Goal: Find specific page/section: Find specific page/section

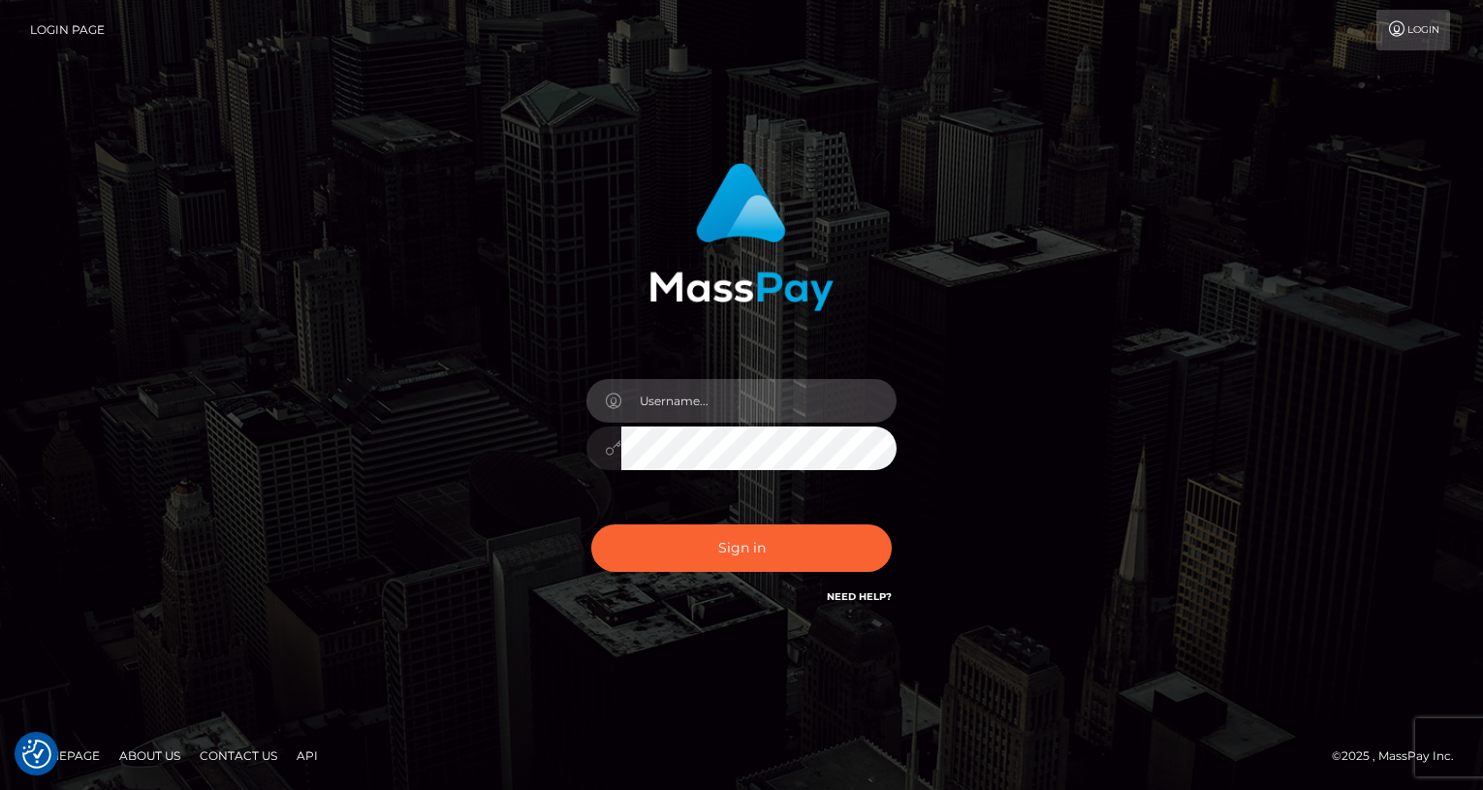
click at [717, 398] on input "text" at bounding box center [758, 401] width 275 height 44
type input "oli.fanvue"
click at [782, 405] on input "text" at bounding box center [758, 401] width 275 height 44
type input "oli.fanvue"
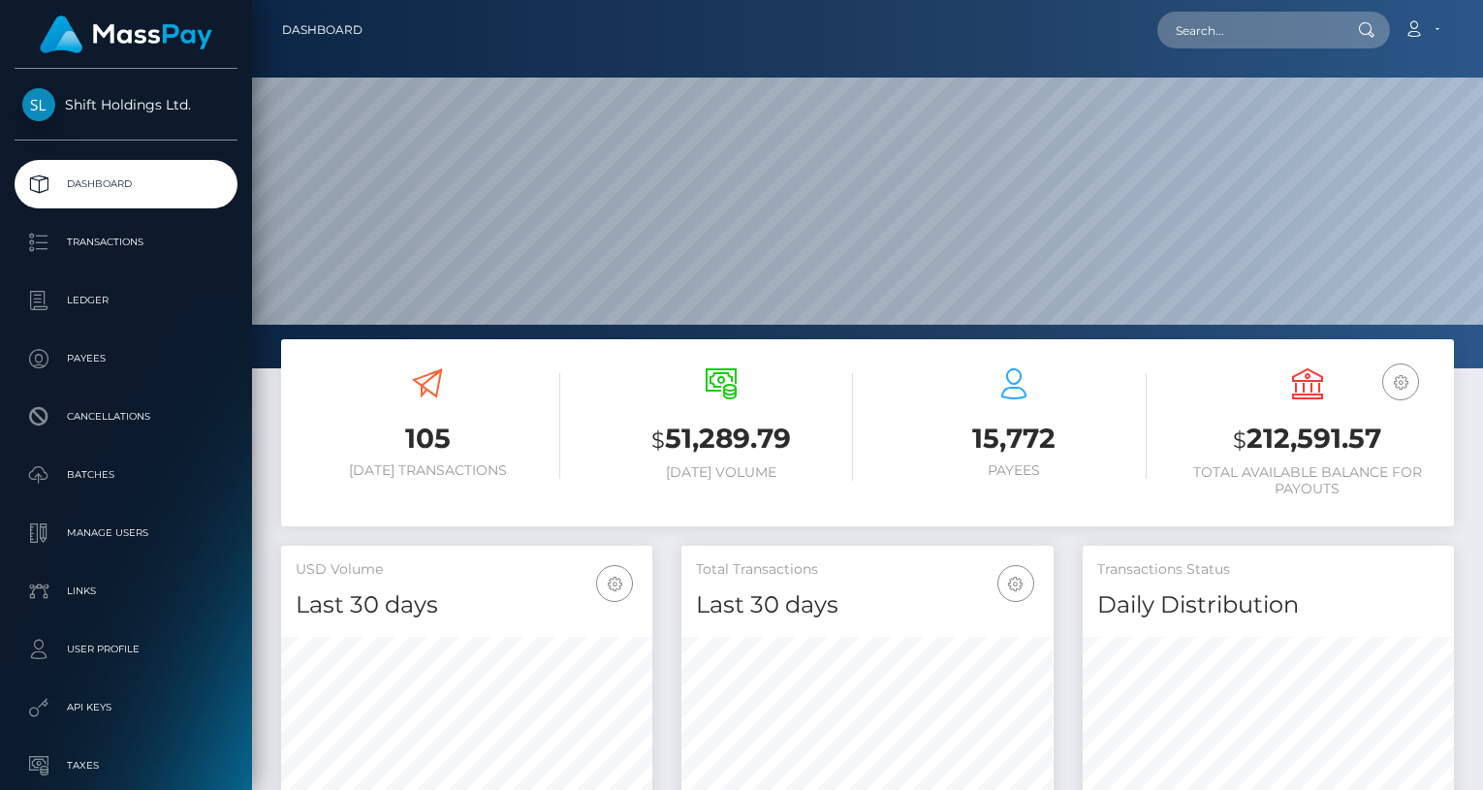
scroll to position [343, 371]
click at [1242, 26] on input "text" at bounding box center [1249, 30] width 182 height 37
paste input "reannaottewell13@hotmail.com"
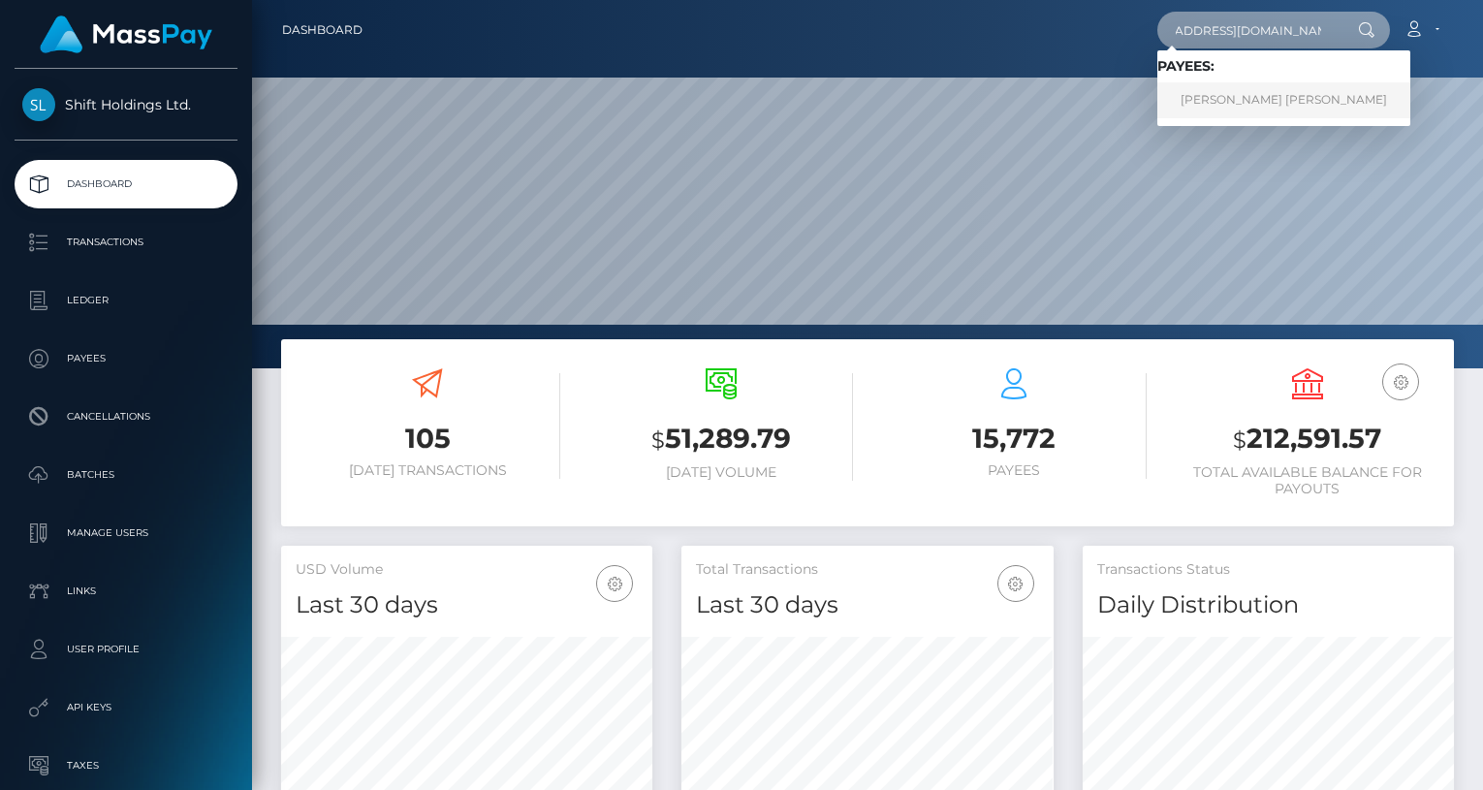
type input "reannaottewell13@hotmail.com"
click at [1258, 98] on link "REANNA MARY MARIA OTTEWELL" at bounding box center [1284, 100] width 253 height 36
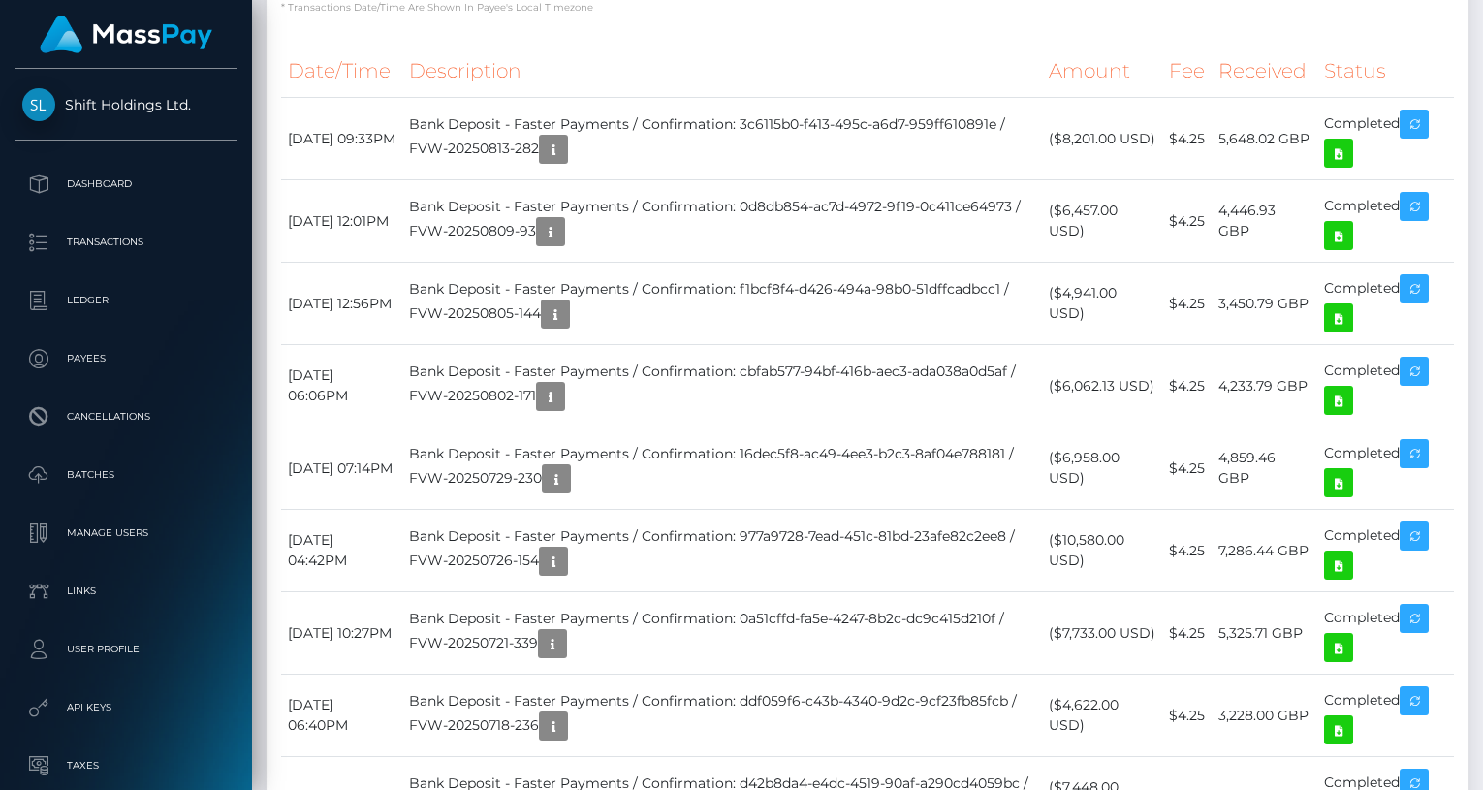
scroll to position [937, 0]
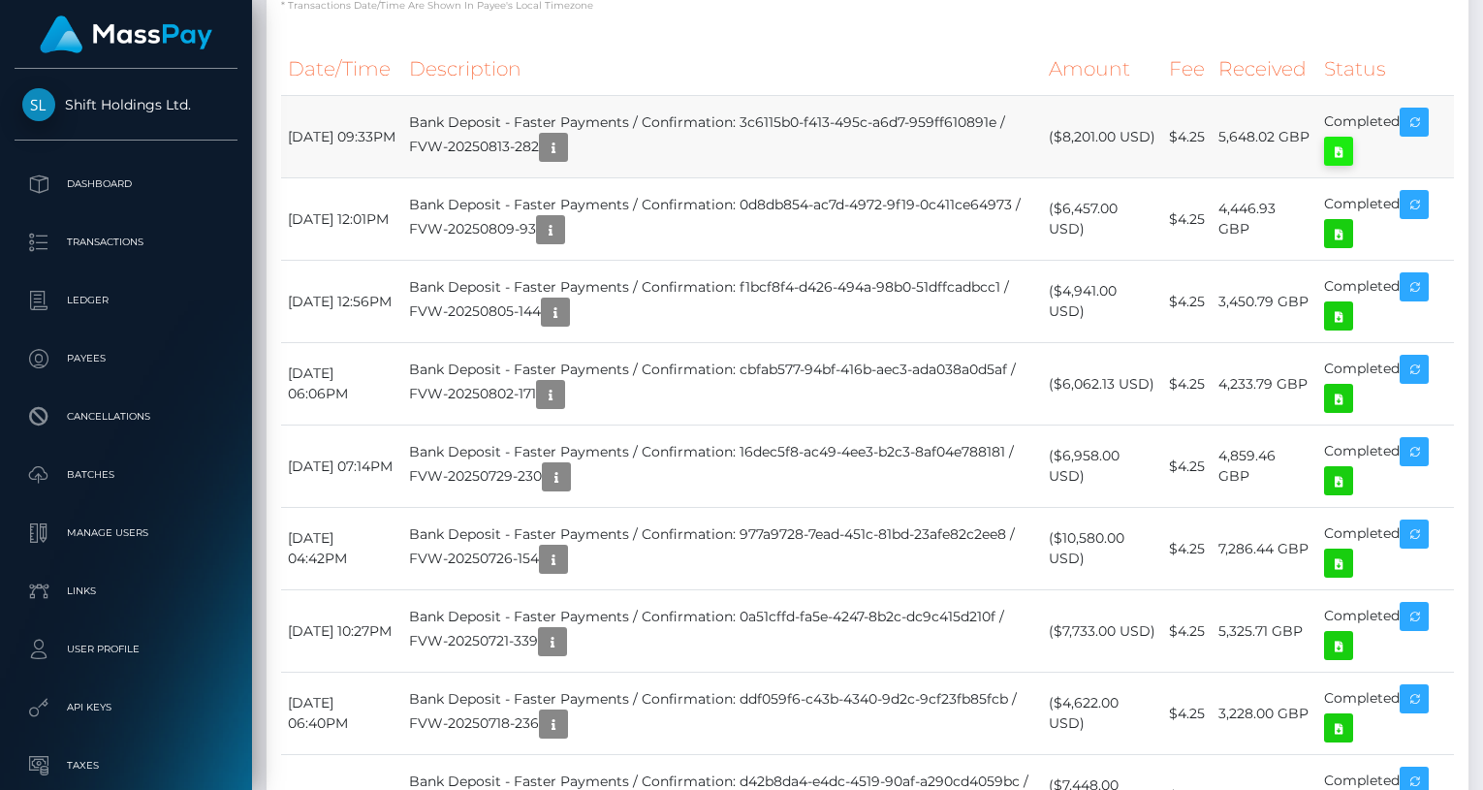
click at [1348, 160] on icon at bounding box center [1338, 152] width 23 height 24
